Goal: Task Accomplishment & Management: Use online tool/utility

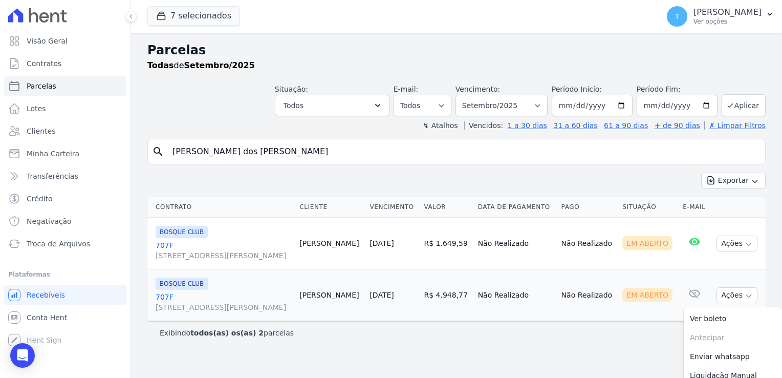
select select
drag, startPoint x: 338, startPoint y: 148, endPoint x: 168, endPoint y: 160, distance: 170.3
click at [168, 160] on input "[PERSON_NAME] dos [PERSON_NAME]" at bounding box center [463, 151] width 595 height 20
paste input "[PERSON_NAME]"
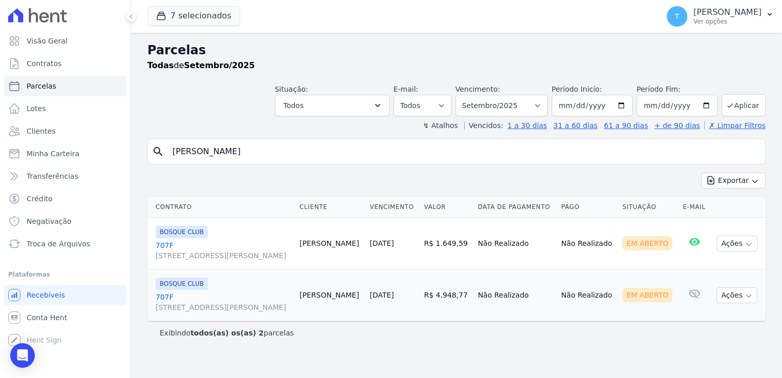
type input "[PERSON_NAME]"
select select
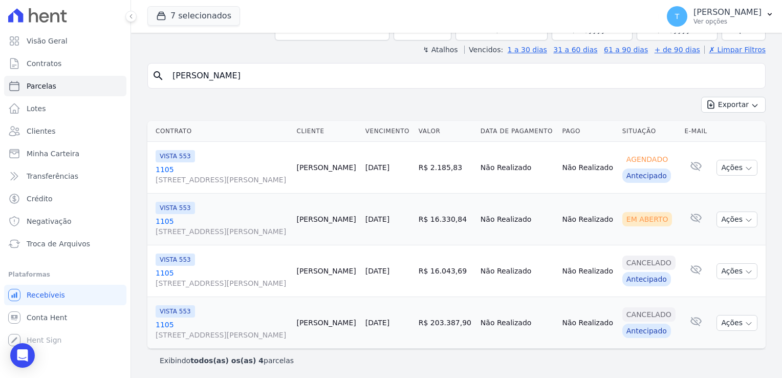
scroll to position [76, 0]
click at [230, 228] on span "[STREET_ADDRESS][PERSON_NAME]" at bounding box center [222, 231] width 133 height 10
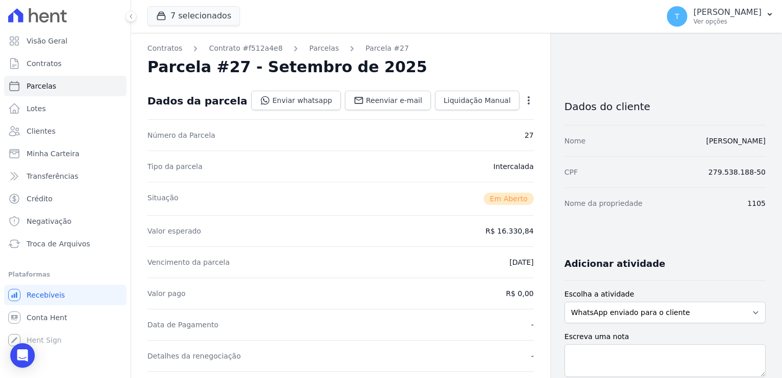
select select
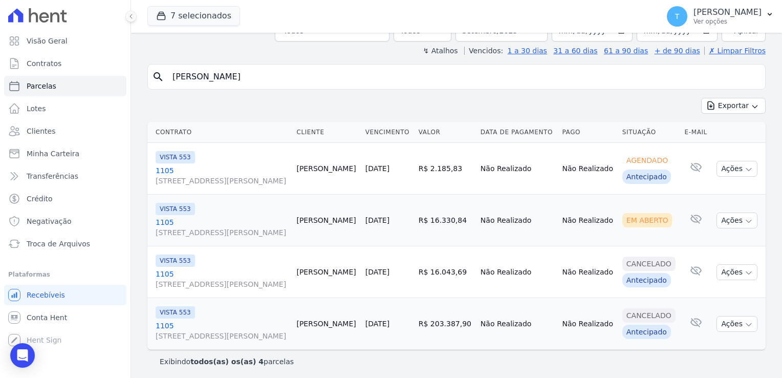
scroll to position [76, 0]
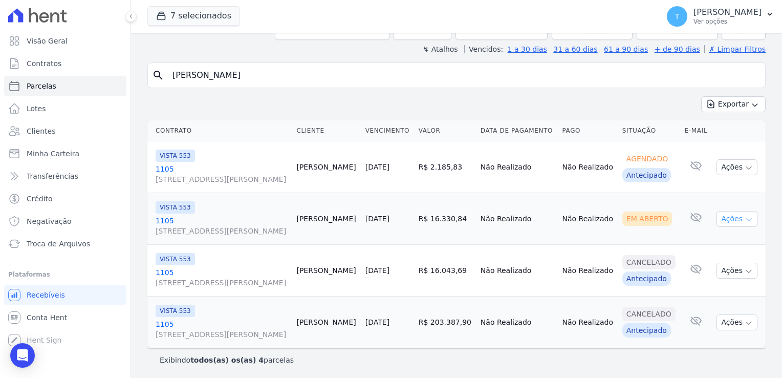
click at [746, 219] on icon "button" at bounding box center [748, 220] width 5 height 3
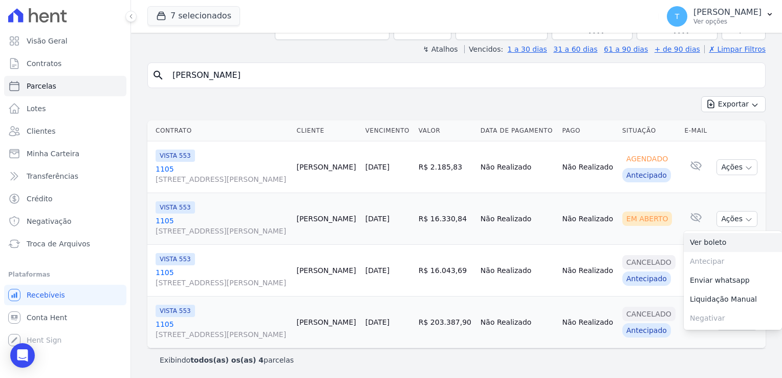
click at [718, 244] on link "Ver boleto" at bounding box center [733, 242] width 98 height 19
click at [62, 249] on link "Troca de Arquivos" at bounding box center [65, 243] width 122 height 20
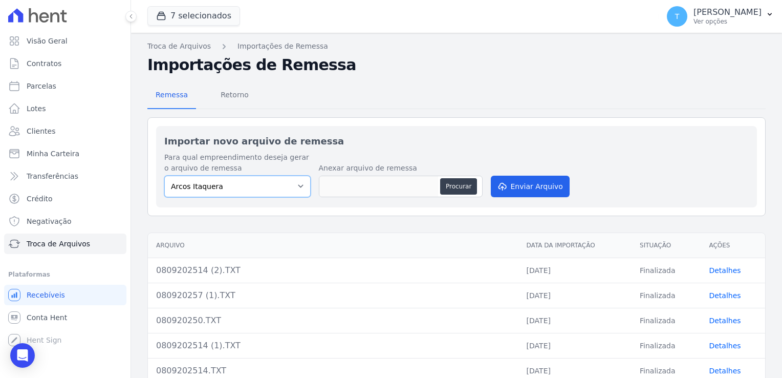
click at [295, 188] on select "[PERSON_NAME] Itaquera [GEOGRAPHIC_DATA][PERSON_NAME] Inspire BOSQUE CLUB ARTE …" at bounding box center [237, 186] width 146 height 21
select select "d58a895b-122e-4f60-b248-6168def9ff2e"
click at [164, 176] on select "[PERSON_NAME] Itaquera [GEOGRAPHIC_DATA][PERSON_NAME] Inspire BOSQUE CLUB ARTE …" at bounding box center [237, 186] width 146 height 21
click at [469, 183] on button "Procurar" at bounding box center [458, 186] width 37 height 16
type input "0809202521.TXT"
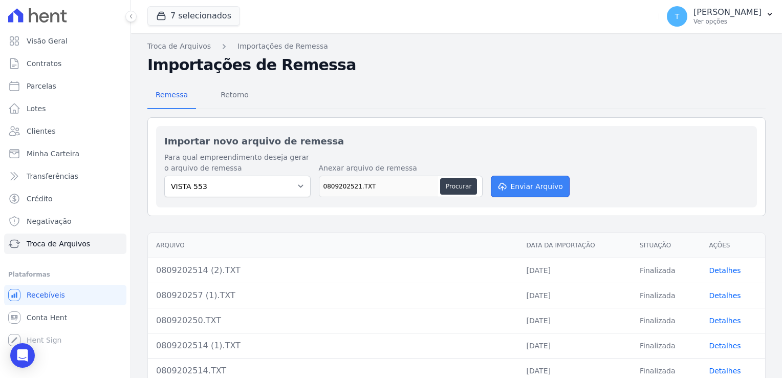
click at [529, 189] on button "Enviar Arquivo" at bounding box center [530, 186] width 79 height 21
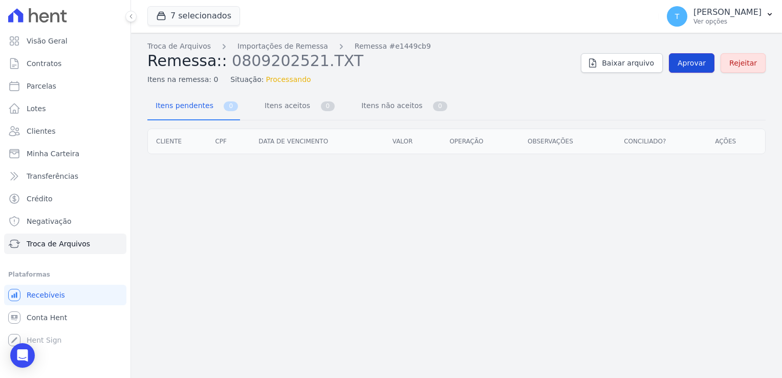
click at [700, 64] on span "Aprovar" at bounding box center [692, 63] width 28 height 10
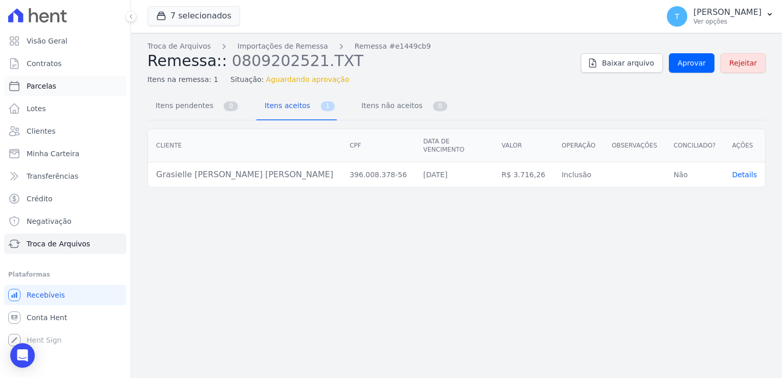
click at [47, 82] on span "Parcelas" at bounding box center [42, 86] width 30 height 10
select select
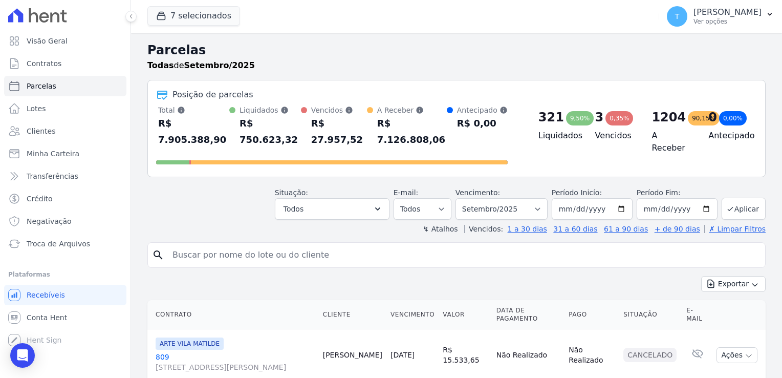
click at [289, 245] on input "search" at bounding box center [463, 255] width 595 height 20
paste input "Grasielle [PERSON_NAME] [PERSON_NAME]"
type input "Grasielle [PERSON_NAME] [PERSON_NAME]"
select select
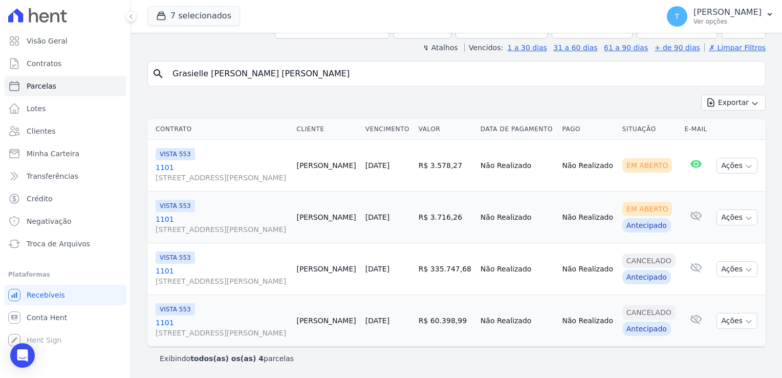
scroll to position [125, 0]
click at [171, 200] on span "VISTA 553" at bounding box center [175, 206] width 39 height 12
click at [162, 214] on link "1101 [STREET_ADDRESS][PERSON_NAME]" at bounding box center [222, 224] width 133 height 20
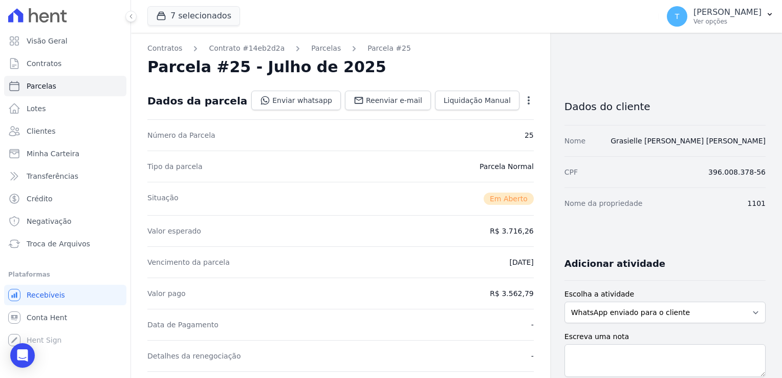
select select
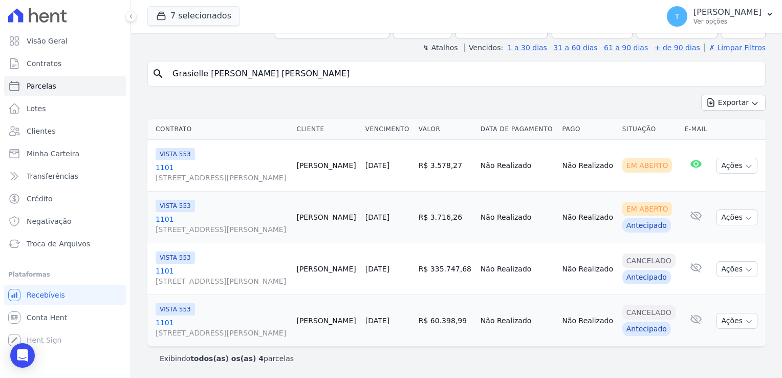
scroll to position [125, 0]
click at [745, 214] on icon "button" at bounding box center [749, 218] width 8 height 8
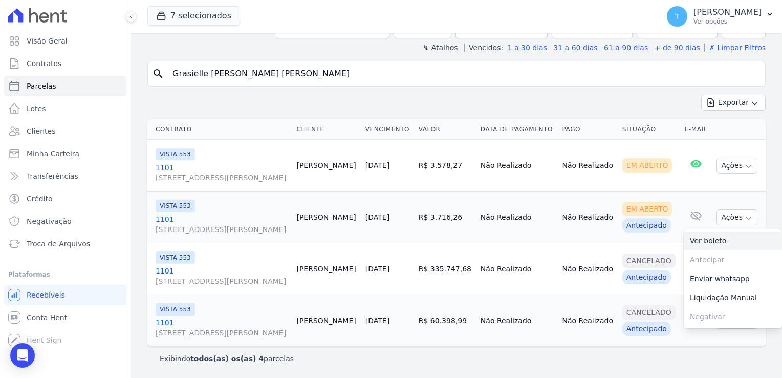
click at [712, 231] on link "Ver boleto" at bounding box center [733, 240] width 98 height 19
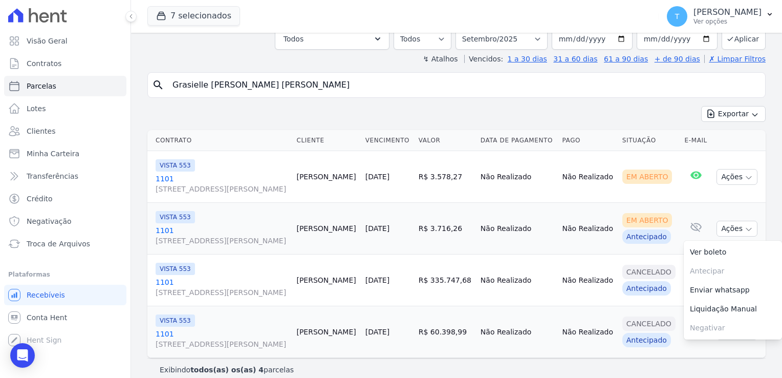
scroll to position [0, 0]
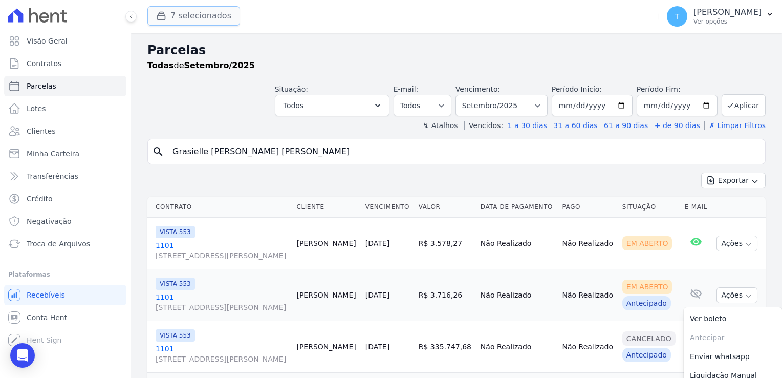
click at [174, 13] on button "7 selecionados" at bounding box center [193, 15] width 93 height 19
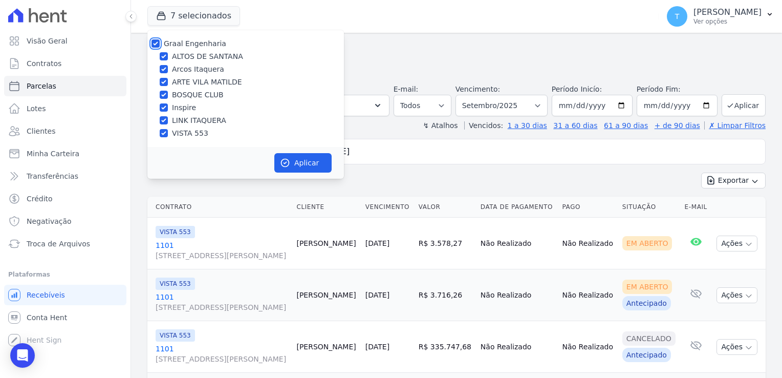
click at [155, 44] on input "Graal Engenharia" at bounding box center [155, 43] width 8 height 8
checkbox input "false"
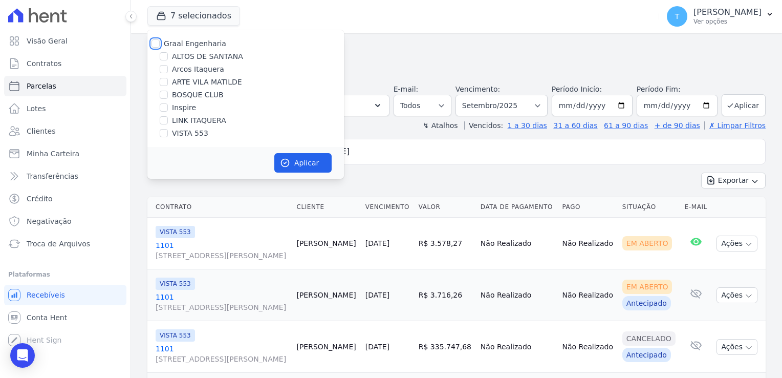
checkbox input "false"
click at [164, 119] on input "LINK ITAQUERA" at bounding box center [164, 120] width 8 height 8
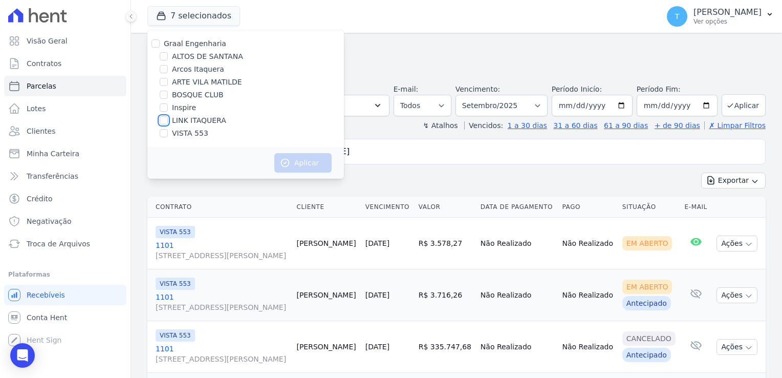
checkbox input "true"
click at [295, 166] on button "Aplicar" at bounding box center [302, 162] width 57 height 19
select select
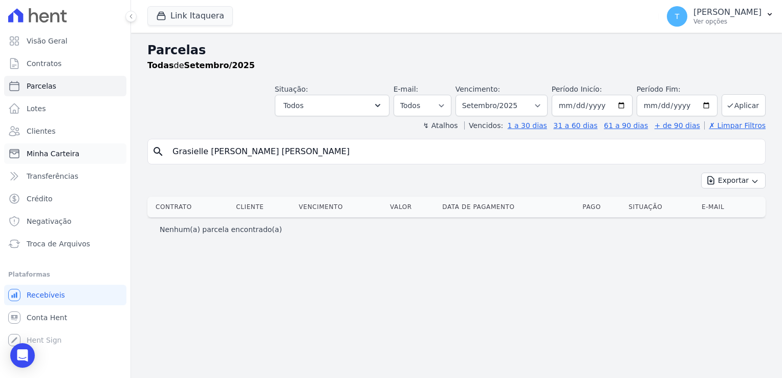
click at [41, 155] on span "Minha Carteira" at bounding box center [53, 153] width 53 height 10
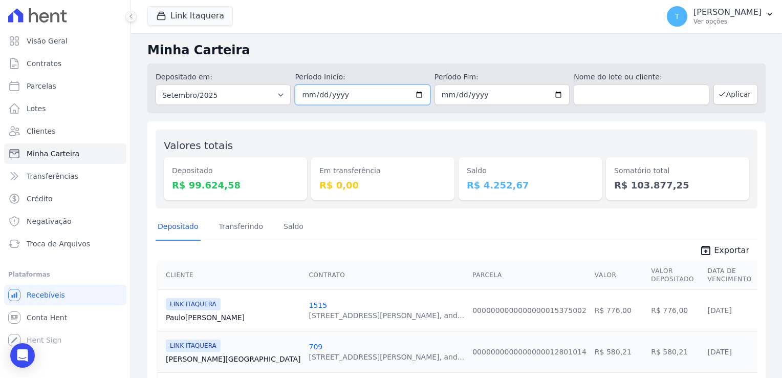
click at [412, 91] on input "[DATE]" at bounding box center [362, 94] width 135 height 20
type input "[DATE]"
click at [557, 95] on input "[DATE]" at bounding box center [502, 94] width 135 height 20
type input "[DATE]"
click at [731, 90] on button "Aplicar" at bounding box center [735, 94] width 44 height 20
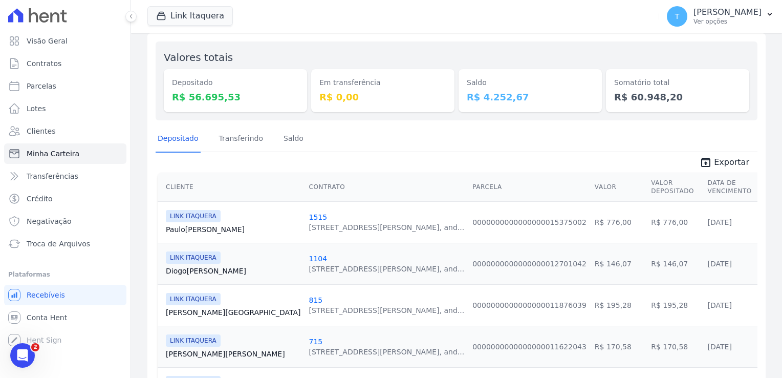
scroll to position [78, 0]
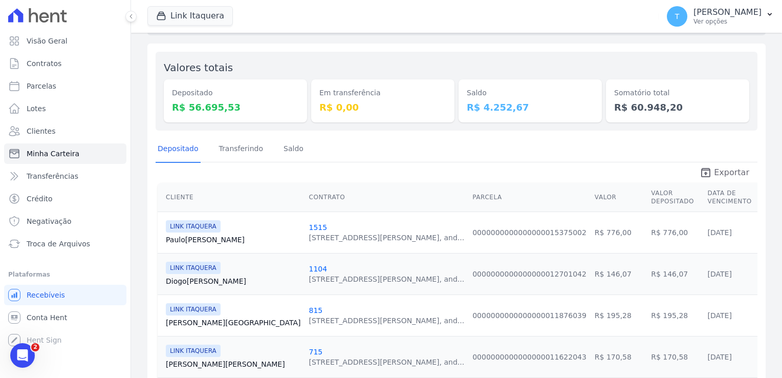
click at [730, 172] on span "Exportar" at bounding box center [731, 172] width 35 height 12
click at [466, 21] on div "Link Itaquera Graal Engenharia ALTOS DE SANTANA Arcos Itaquera ARTE VILA MATILD…" at bounding box center [400, 16] width 507 height 34
